Goal: Transaction & Acquisition: Book appointment/travel/reservation

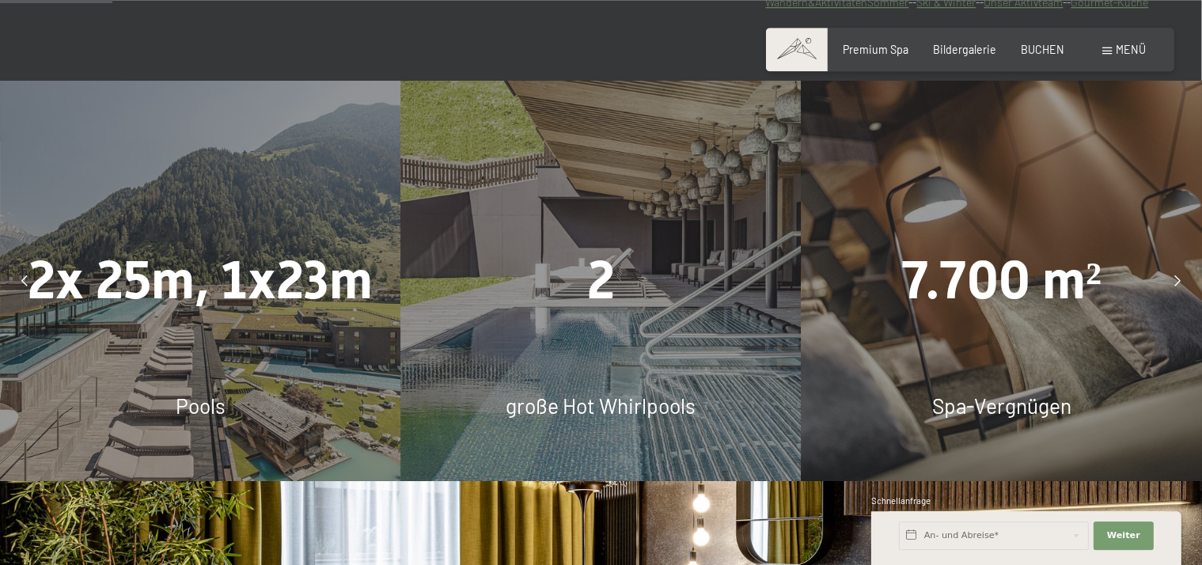
scroll to position [926, 0]
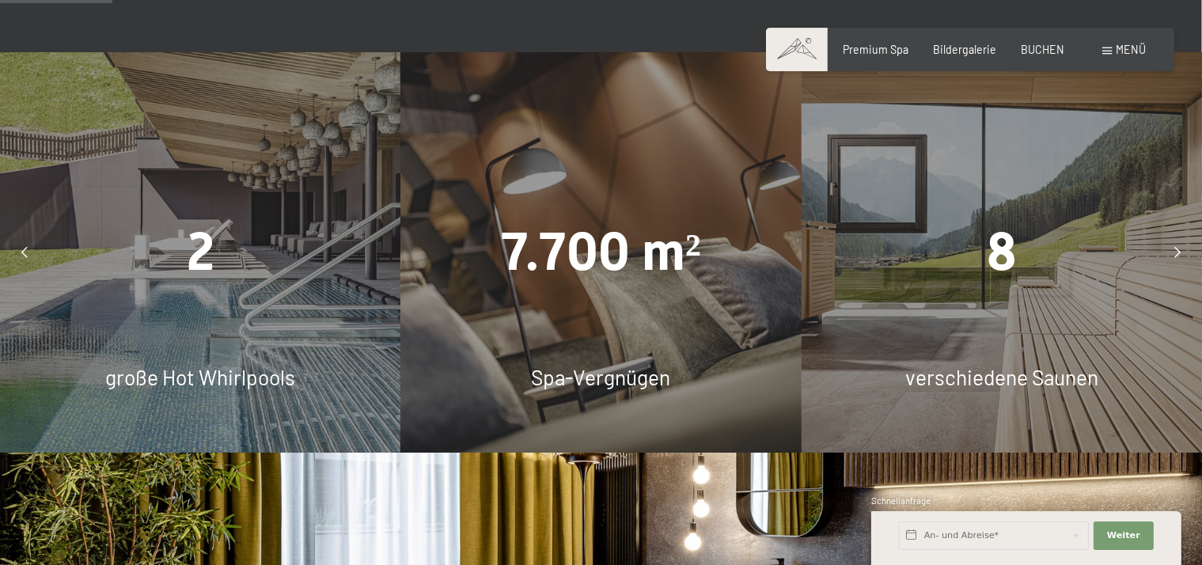
click at [24, 258] on icon at bounding box center [24, 252] width 6 height 11
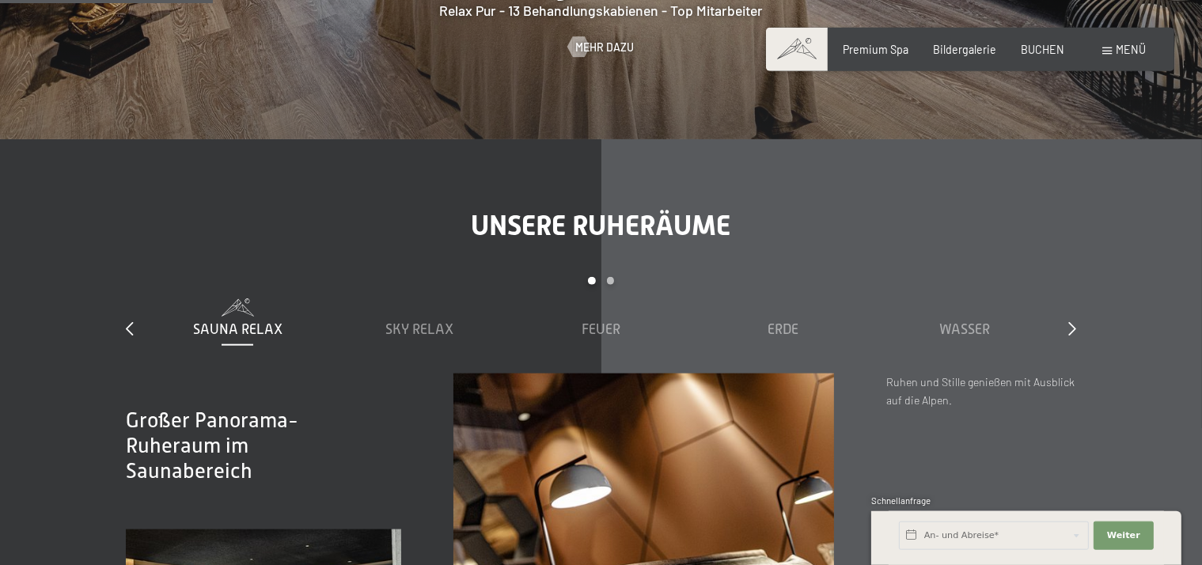
scroll to position [1804, 0]
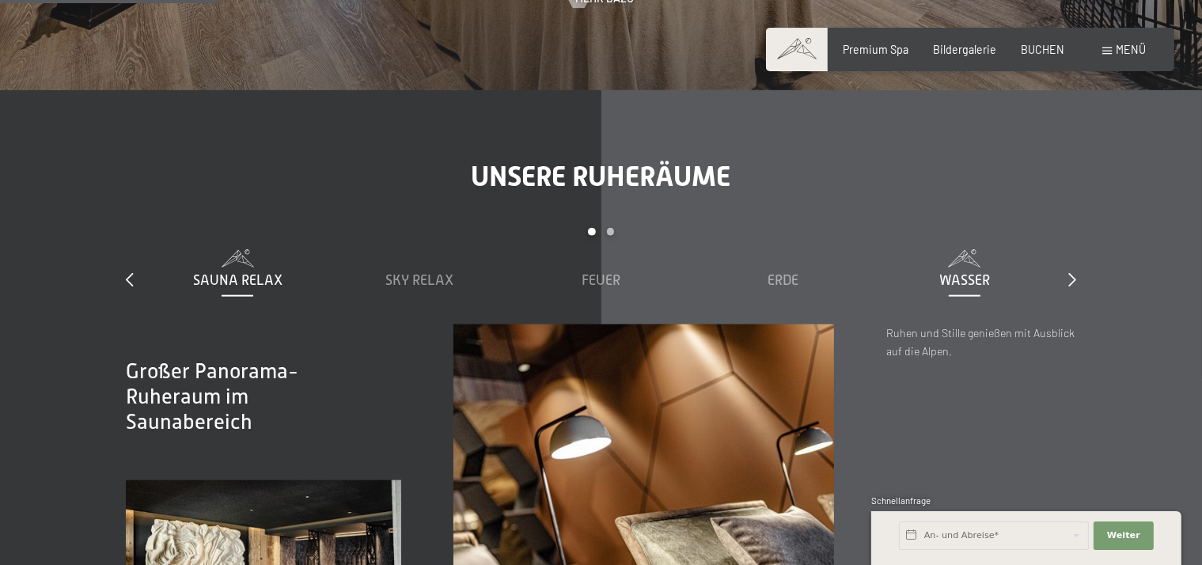
click at [973, 288] on span "Wasser" at bounding box center [964, 280] width 51 height 16
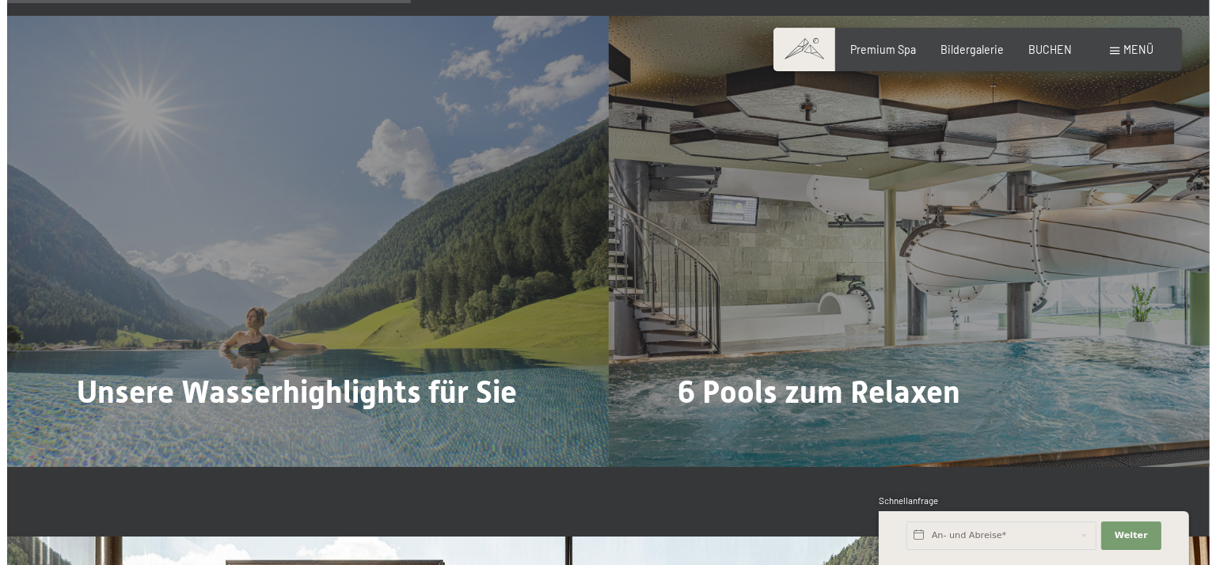
scroll to position [3349, 0]
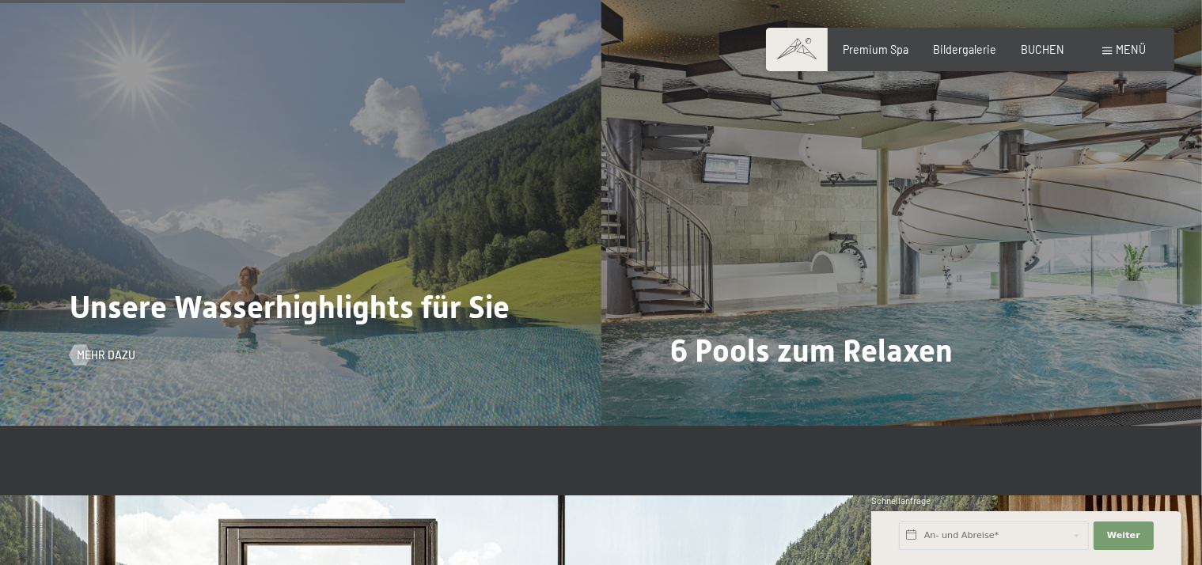
click at [303, 259] on div "Unsere Wasserhighlights für Sie Mehr dazu" at bounding box center [300, 200] width 601 height 451
click at [108, 363] on span "Mehr dazu" at bounding box center [122, 355] width 59 height 16
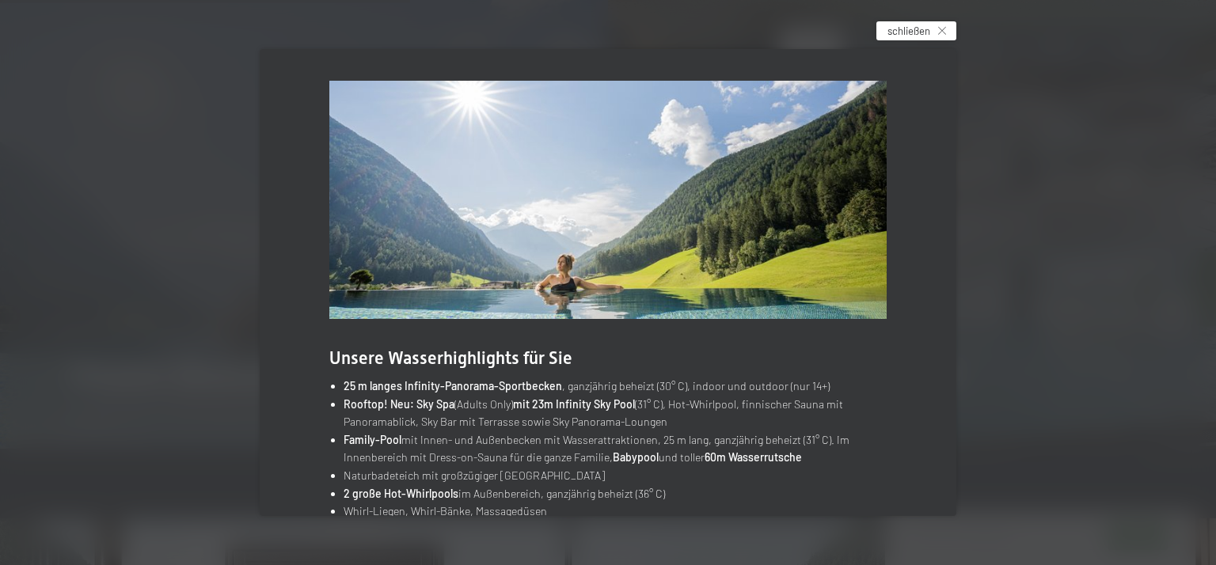
click at [900, 29] on span "schließen" at bounding box center [908, 31] width 43 height 14
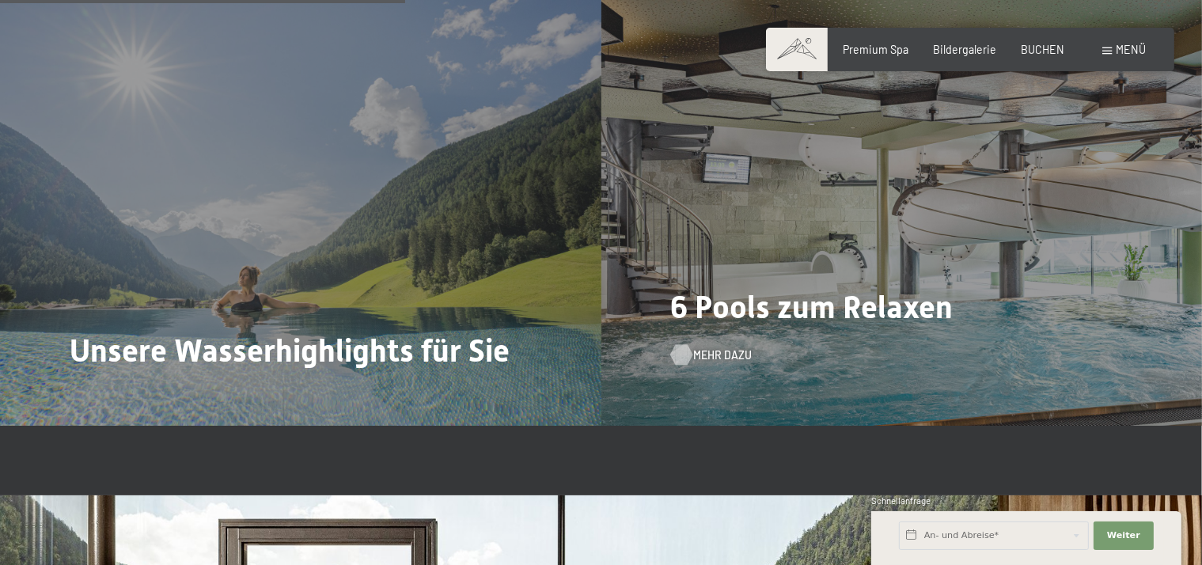
click at [718, 363] on span "Mehr dazu" at bounding box center [722, 355] width 59 height 16
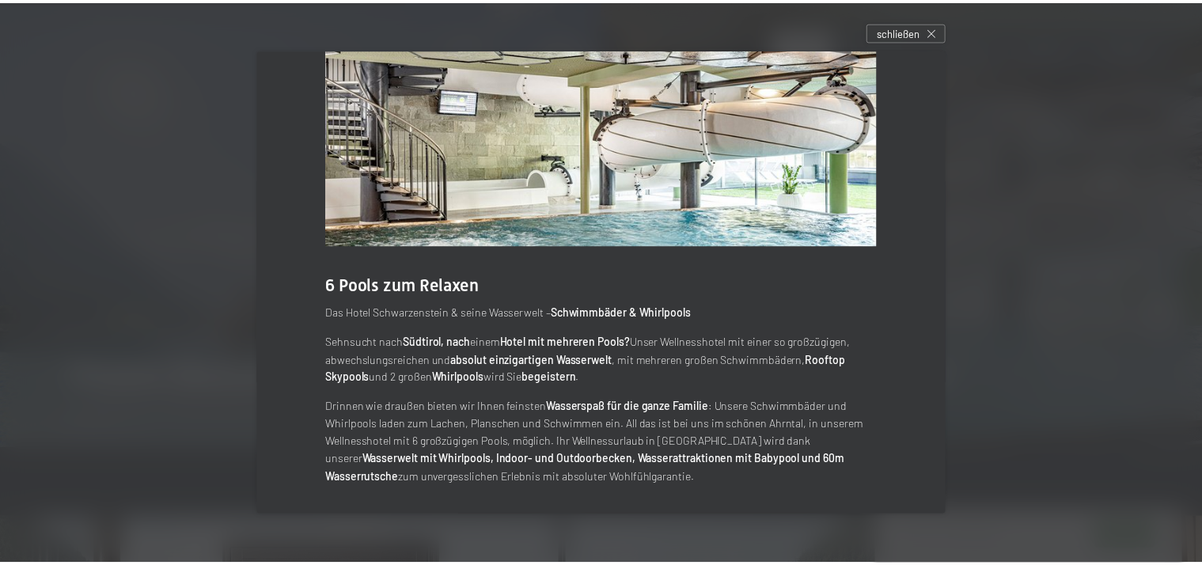
scroll to position [74, 0]
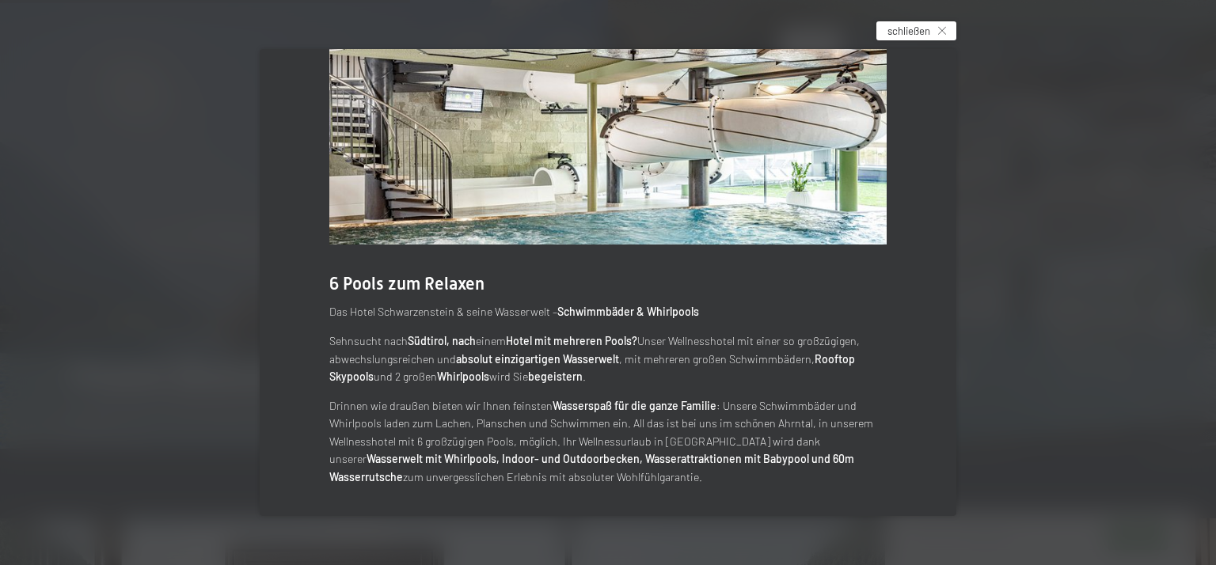
click at [916, 24] on span "schließen" at bounding box center [908, 31] width 43 height 14
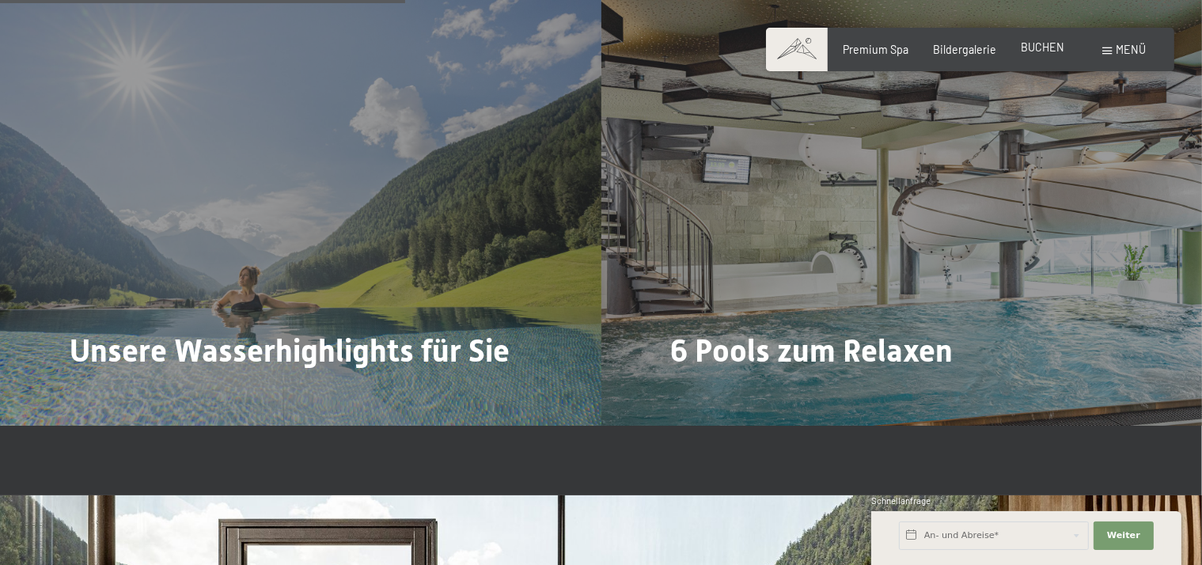
click at [1041, 45] on span "BUCHEN" at bounding box center [1043, 46] width 44 height 13
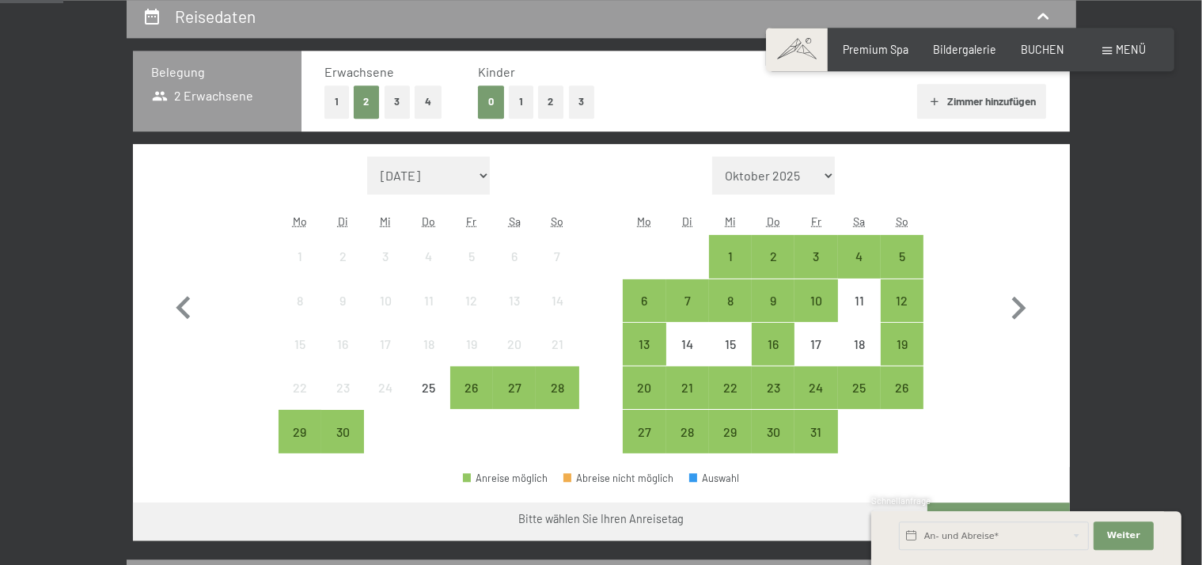
scroll to position [393, 0]
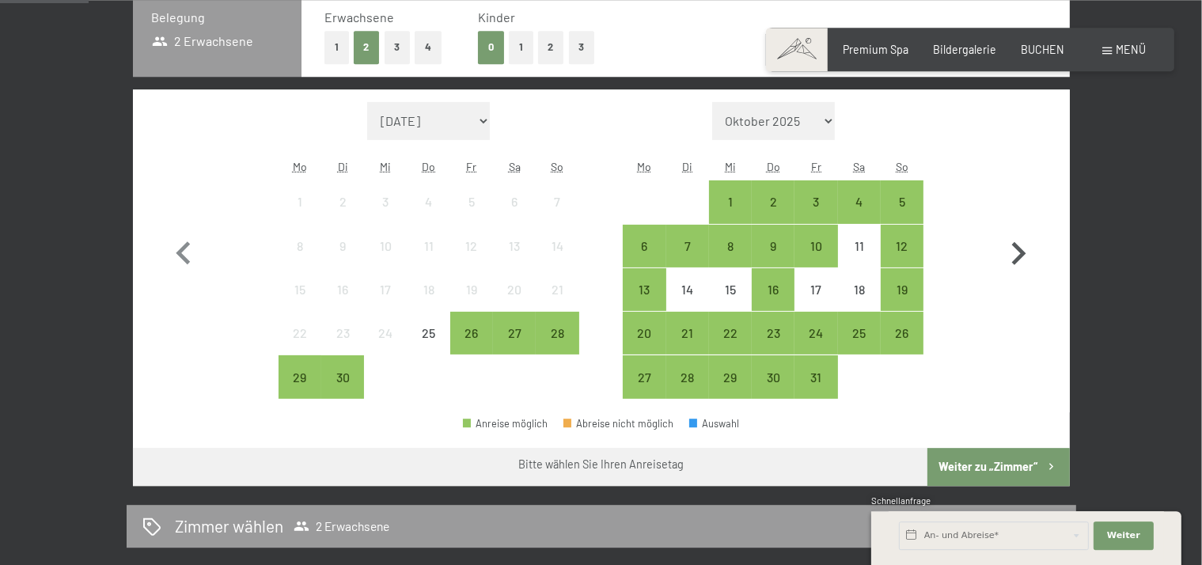
click at [1015, 254] on icon "button" at bounding box center [1019, 254] width 46 height 46
select select "2025-10-01"
select select "2025-11-01"
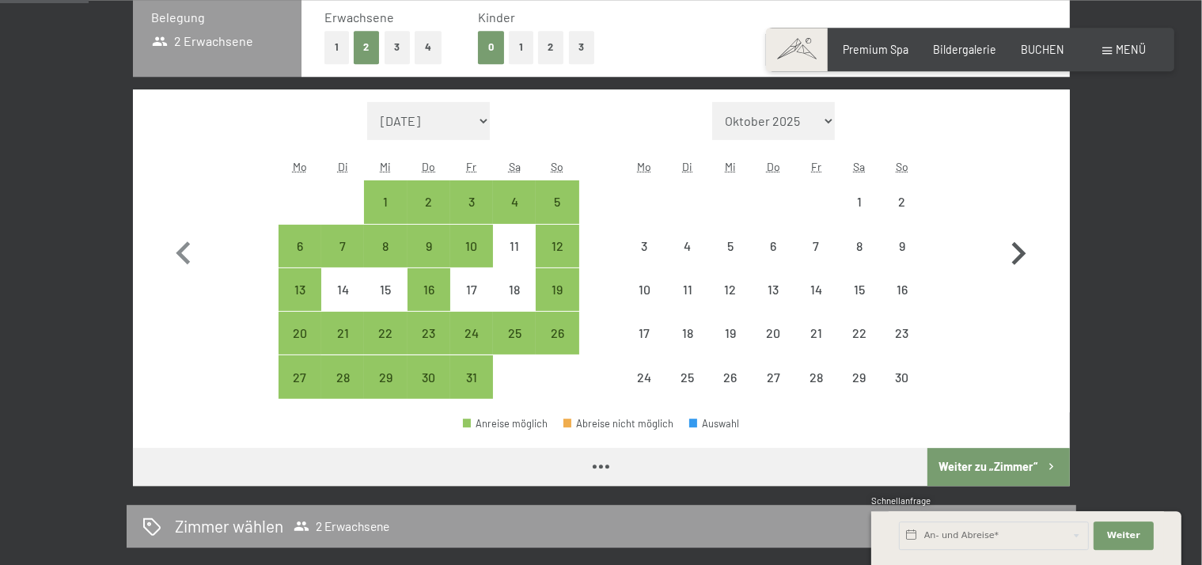
click at [1015, 254] on icon "button" at bounding box center [1019, 254] width 46 height 46
select select "2025-11-01"
select select "2025-12-01"
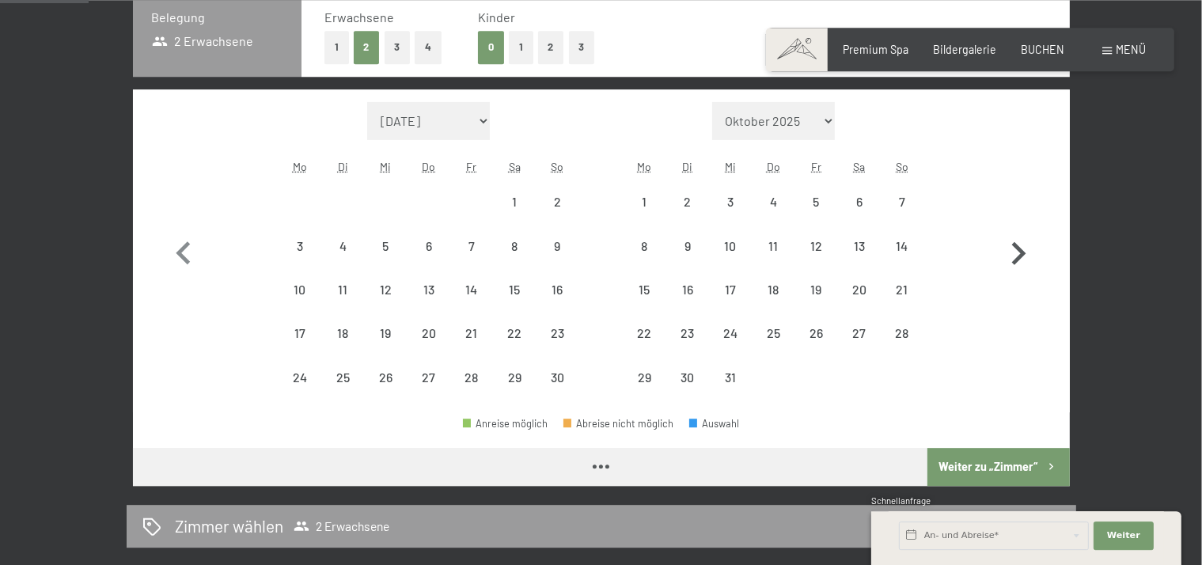
click at [1015, 254] on icon "button" at bounding box center [1019, 254] width 46 height 46
select select "2025-12-01"
select select "2026-01-01"
click at [1015, 254] on icon "button" at bounding box center [1019, 254] width 46 height 46
select select "2026-01-01"
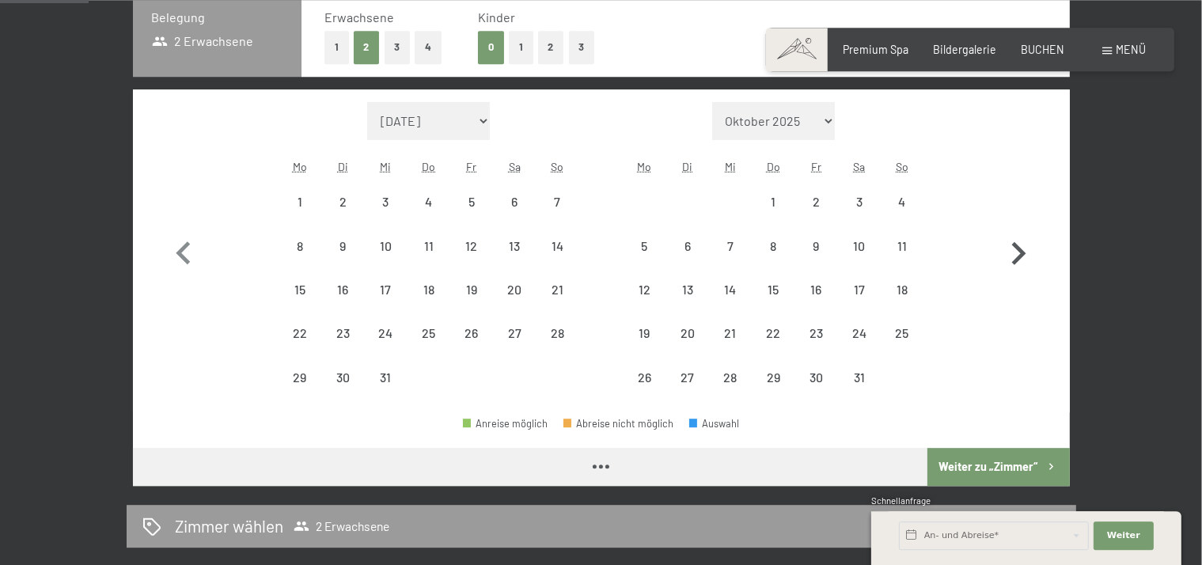
select select "2026-02-01"
click at [1015, 254] on icon "button" at bounding box center [1019, 254] width 46 height 46
select select "2026-02-01"
select select "2026-03-01"
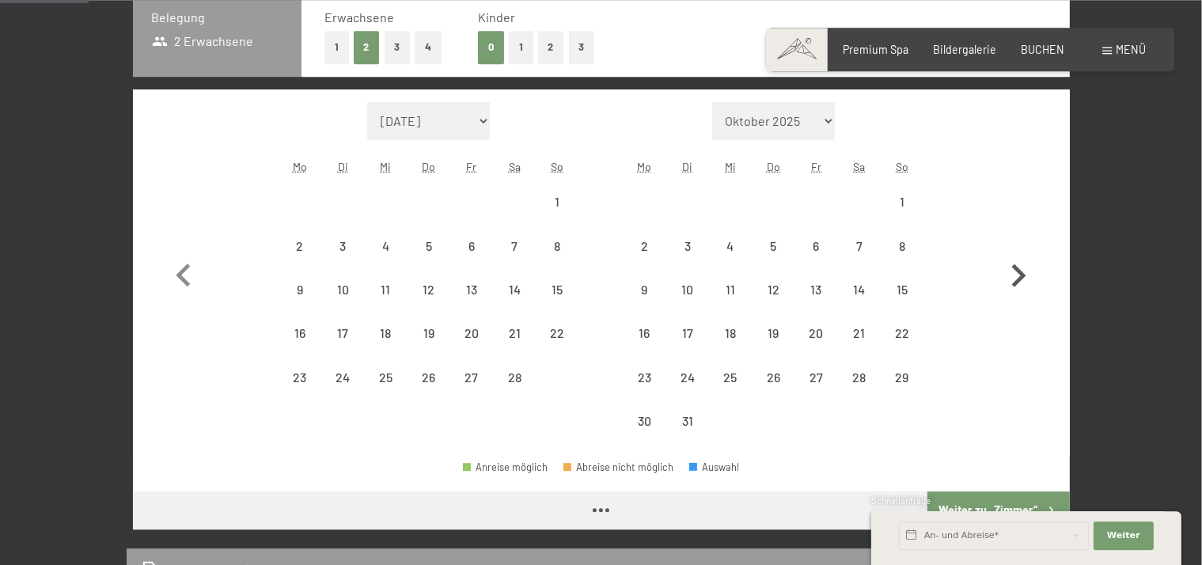
click at [1015, 254] on icon "button" at bounding box center [1019, 276] width 46 height 46
select select "2026-03-01"
select select "2026-04-01"
click at [1015, 254] on icon "button" at bounding box center [1019, 276] width 46 height 46
select select "2026-04-01"
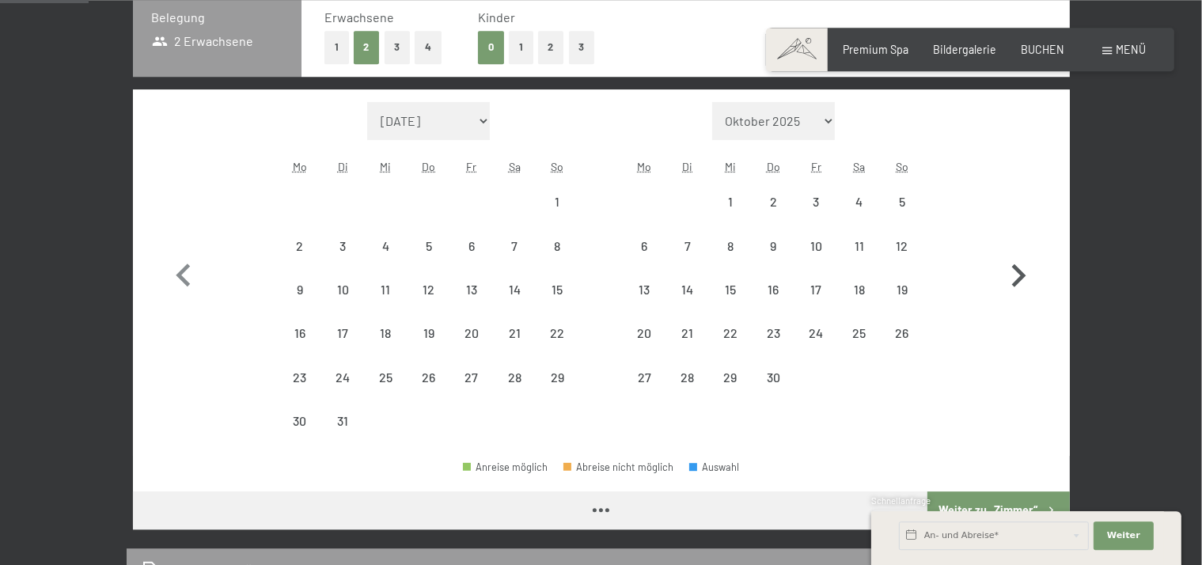
select select "2026-05-01"
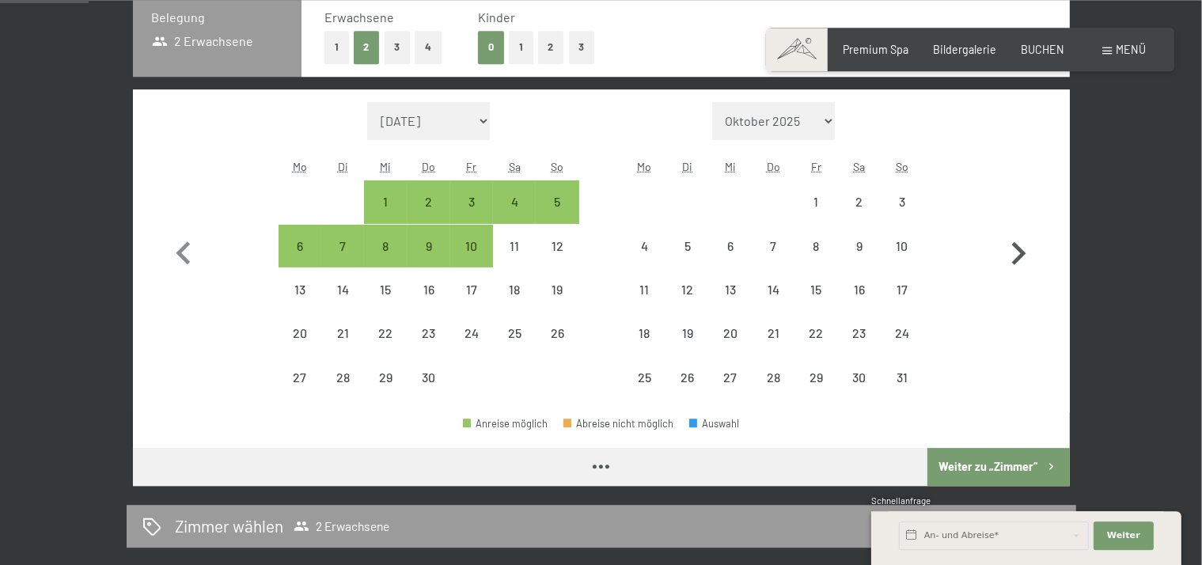
click at [1015, 254] on icon "button" at bounding box center [1019, 254] width 46 height 46
select select "2026-05-01"
select select "2026-06-01"
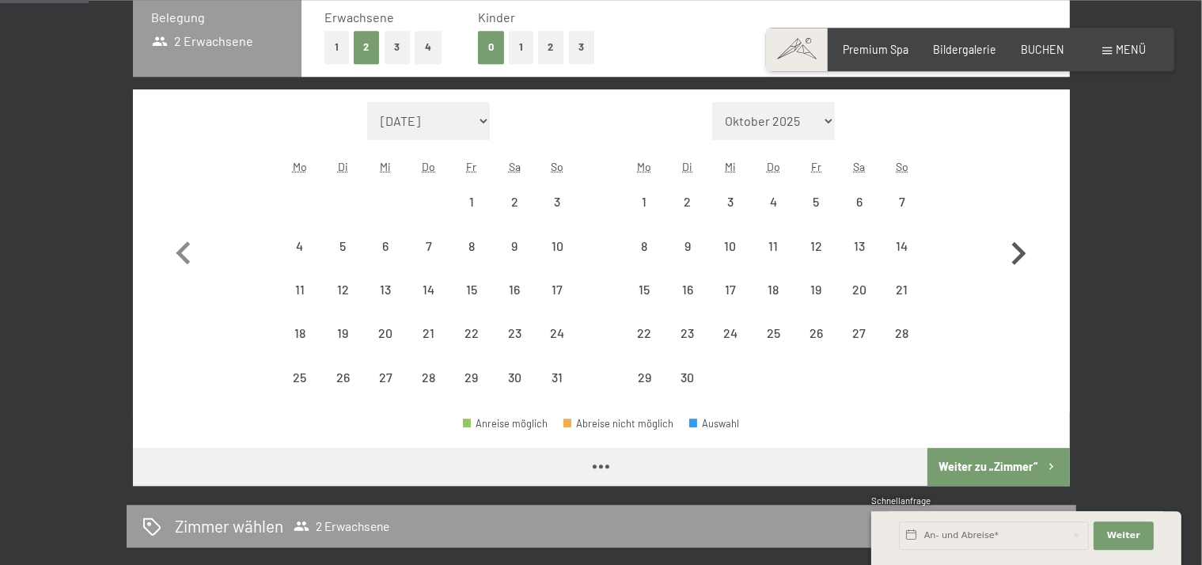
select select "2026-05-01"
select select "2026-06-01"
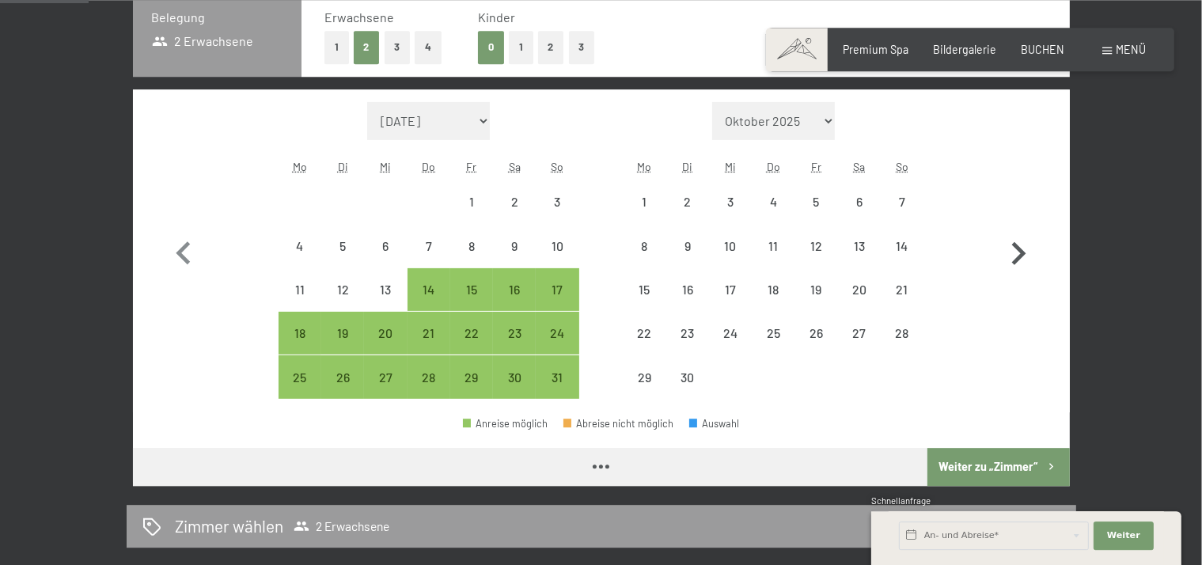
select select "2026-05-01"
select select "2026-06-01"
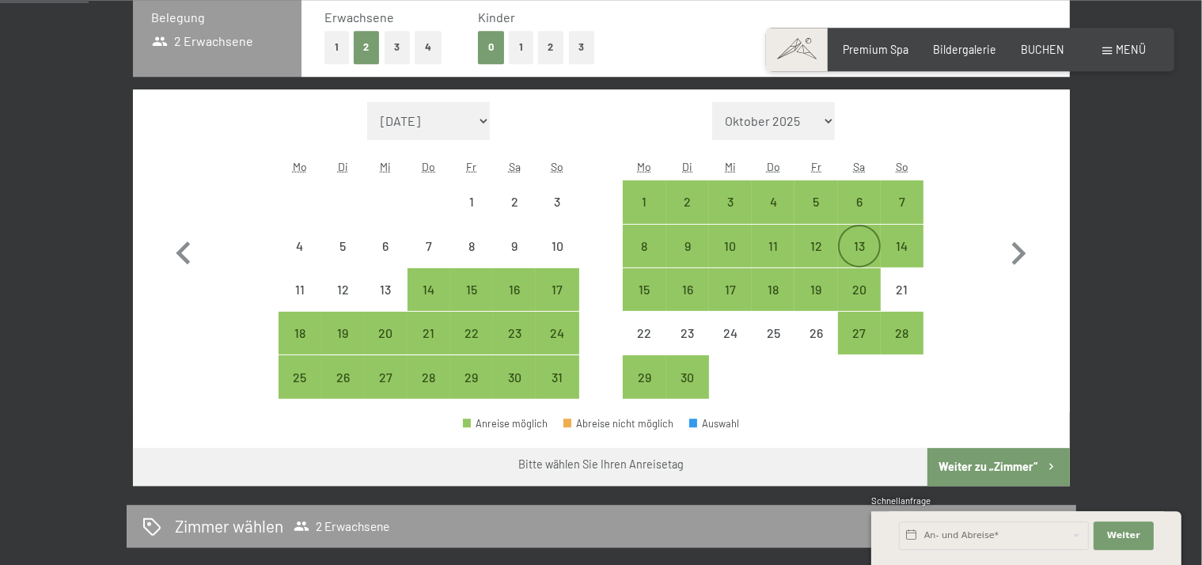
click at [859, 232] on div "13" at bounding box center [860, 246] width 40 height 40
select select "2026-05-01"
select select "2026-06-01"
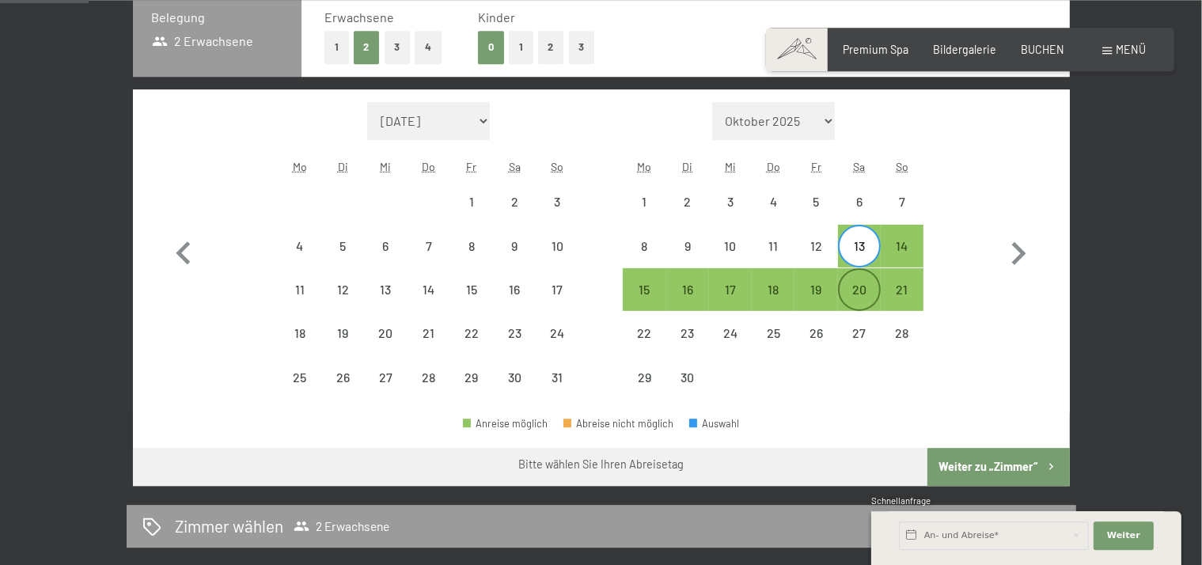
click at [866, 288] on div "20" at bounding box center [860, 303] width 40 height 40
select select "2026-05-01"
select select "2026-06-01"
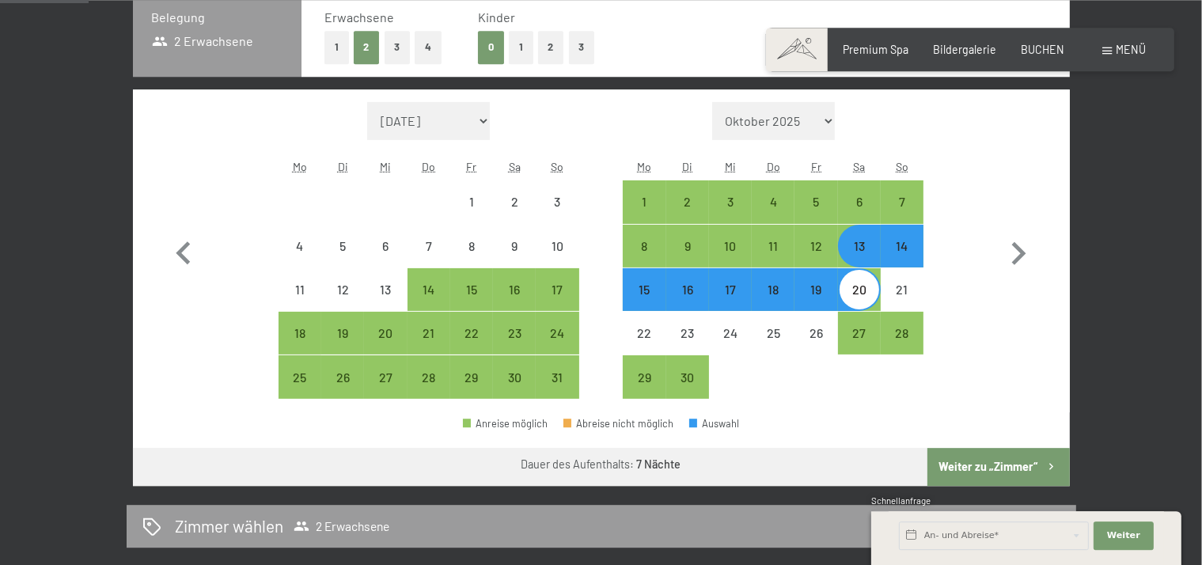
click at [983, 469] on button "Weiter zu „Zimmer“" at bounding box center [999, 467] width 142 height 38
select select "2026-05-01"
select select "2026-06-01"
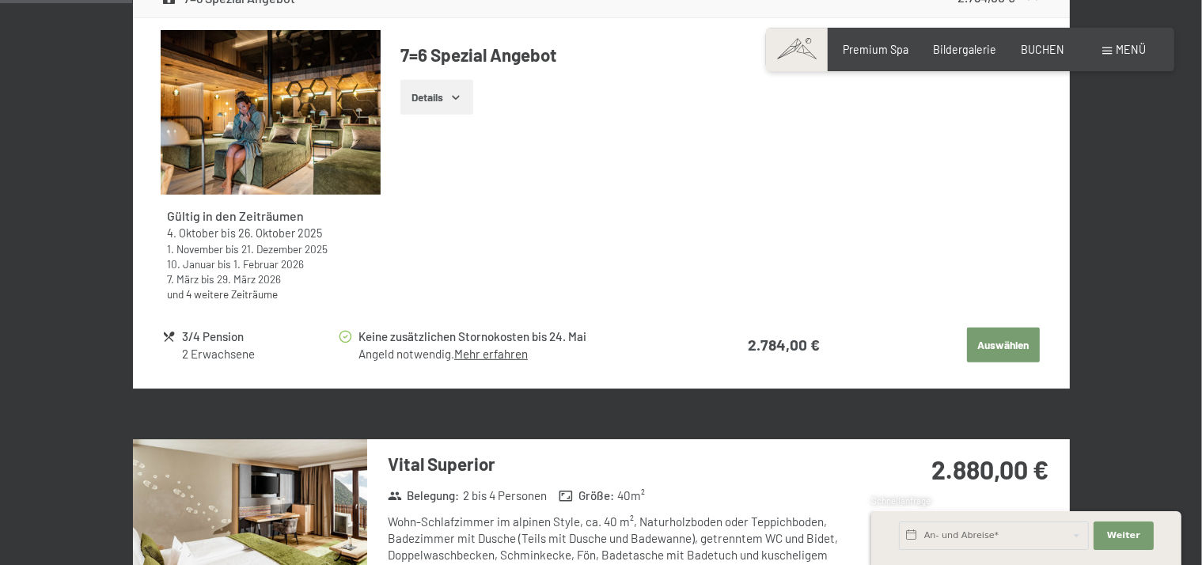
scroll to position [766, 0]
